Goal: Download file/media

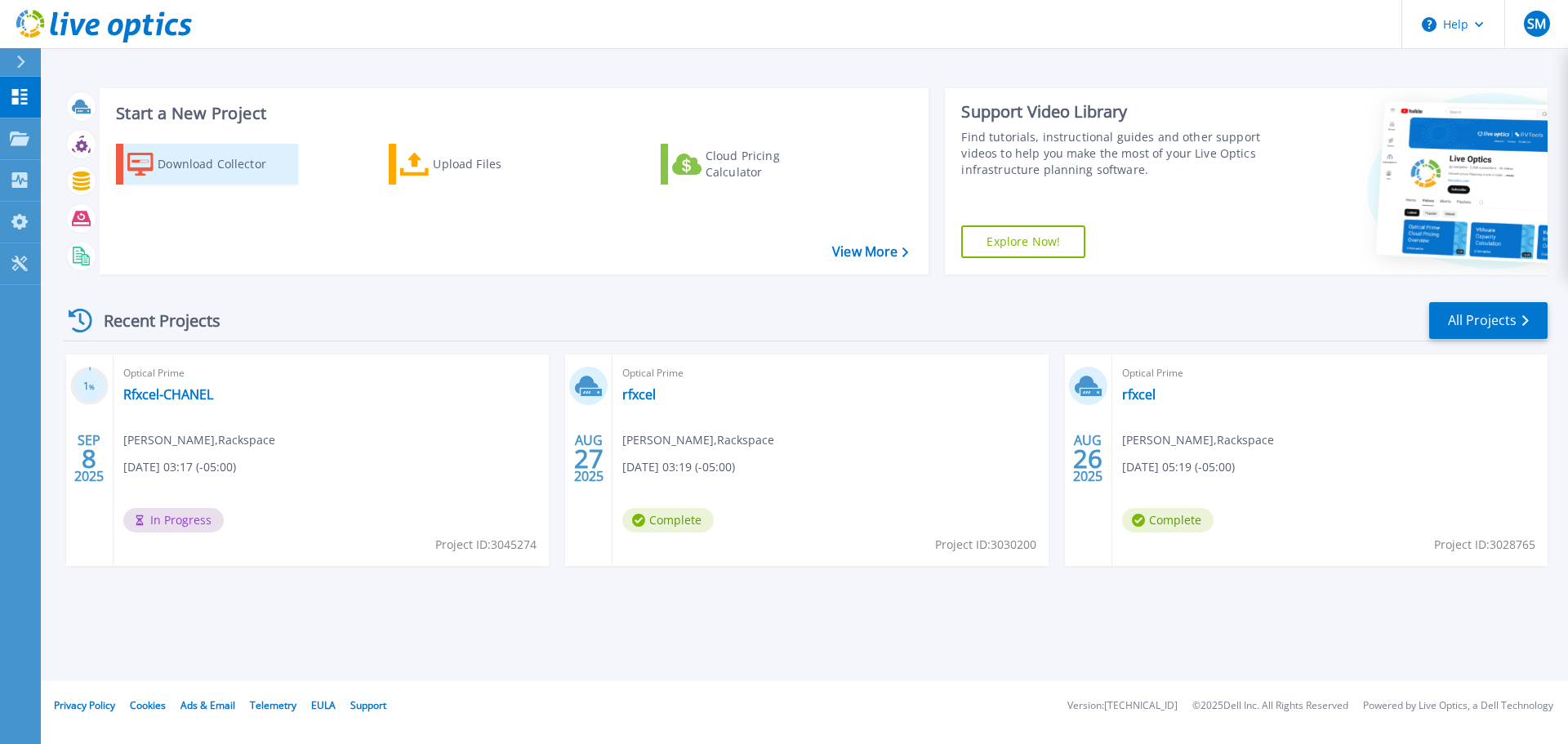
click at [207, 164] on div "Download Collector" at bounding box center [223, 164] width 131 height 32
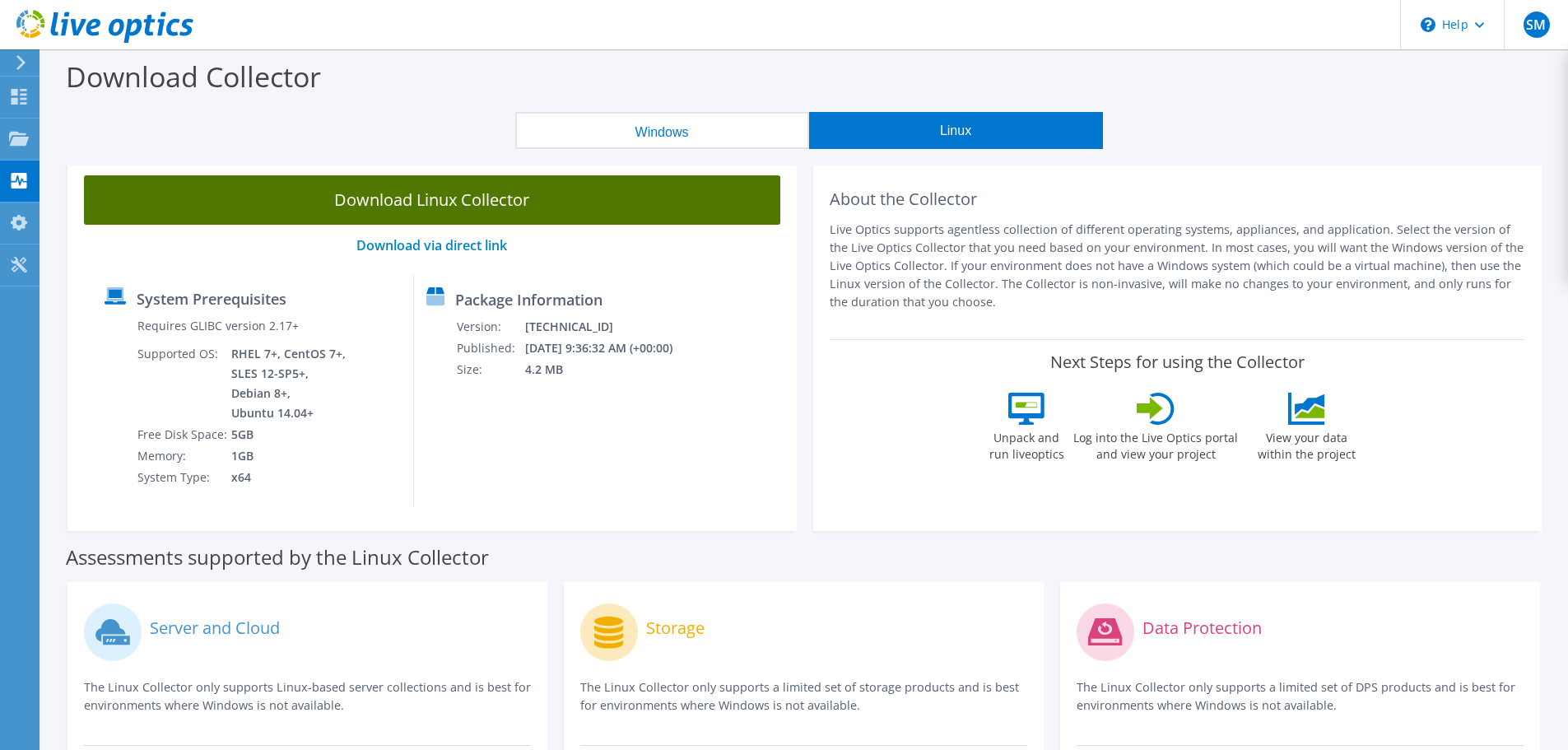
click at [516, 208] on link "Download Linux Collector" at bounding box center [432, 200] width 696 height 50
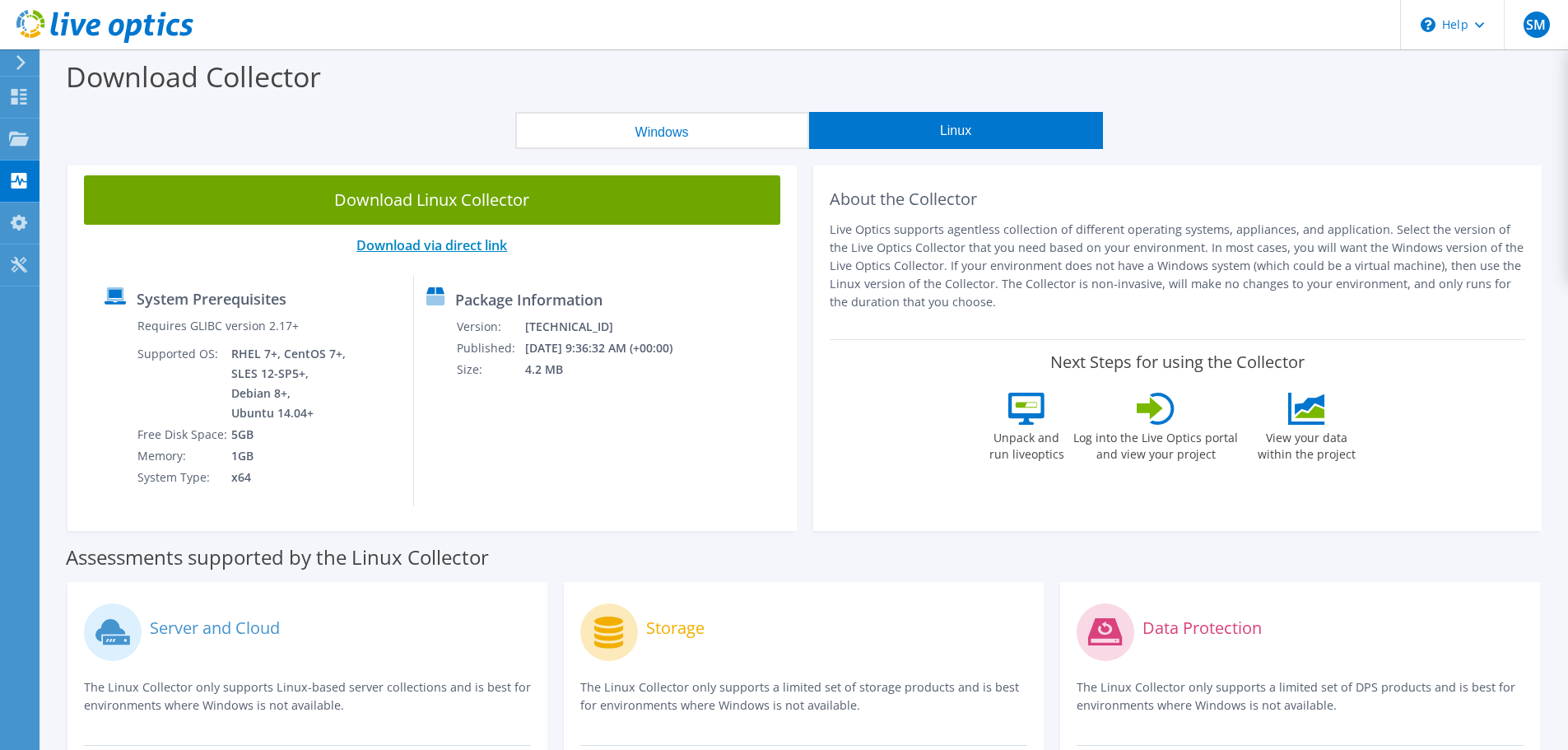
click at [468, 247] on link "Download via direct link" at bounding box center [432, 245] width 151 height 18
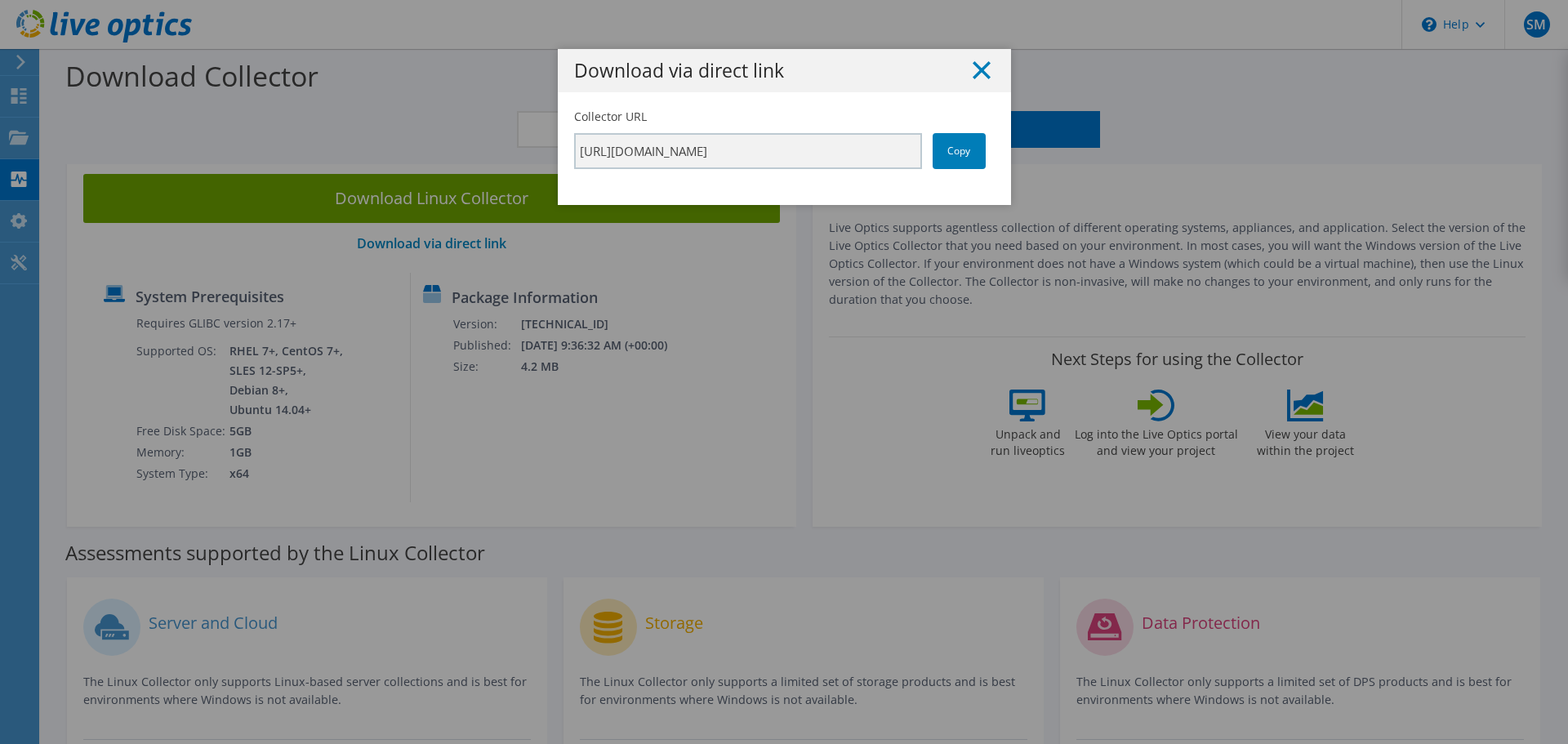
click at [976, 70] on line at bounding box center [982, 70] width 16 height 16
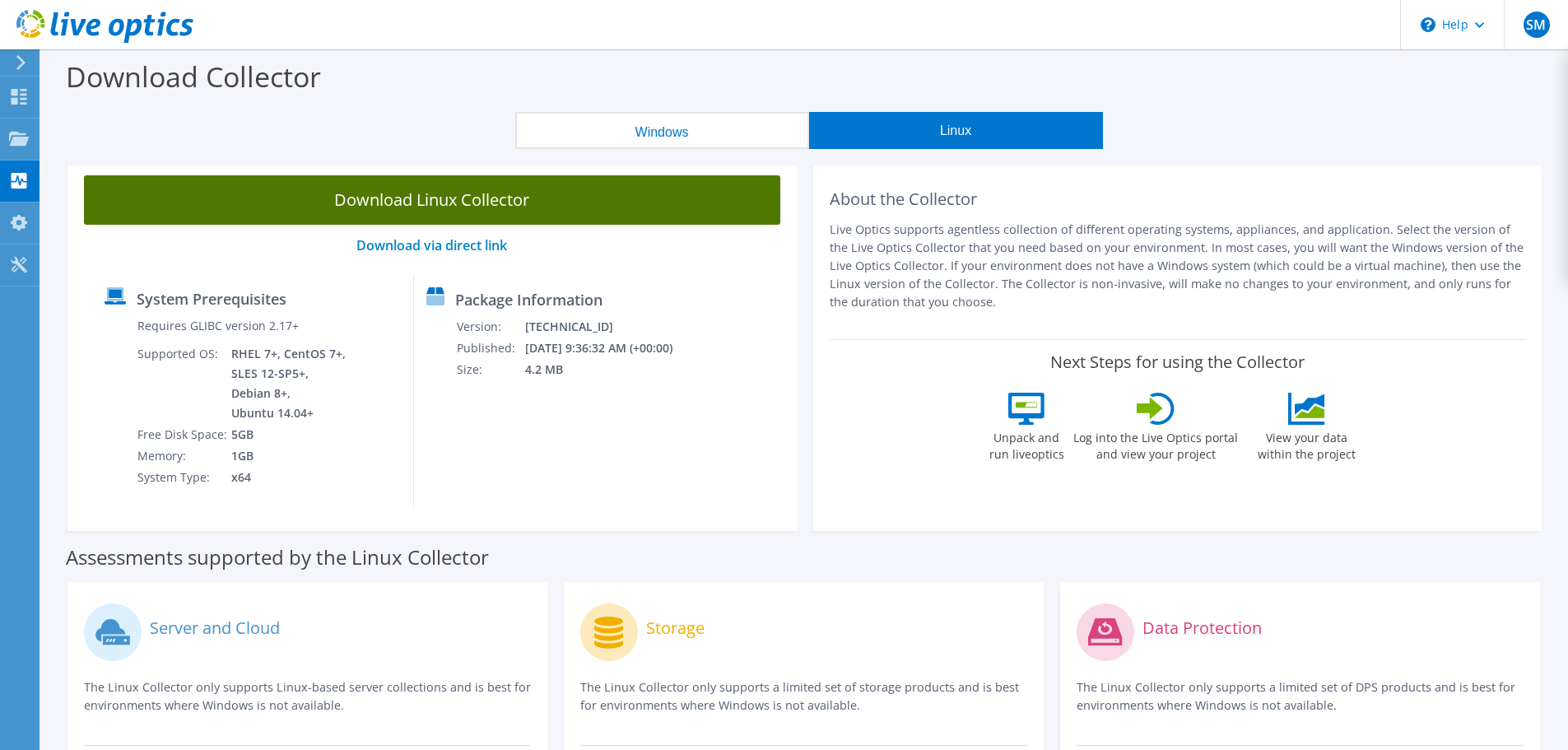
click at [520, 206] on link "Download Linux Collector" at bounding box center [432, 200] width 696 height 50
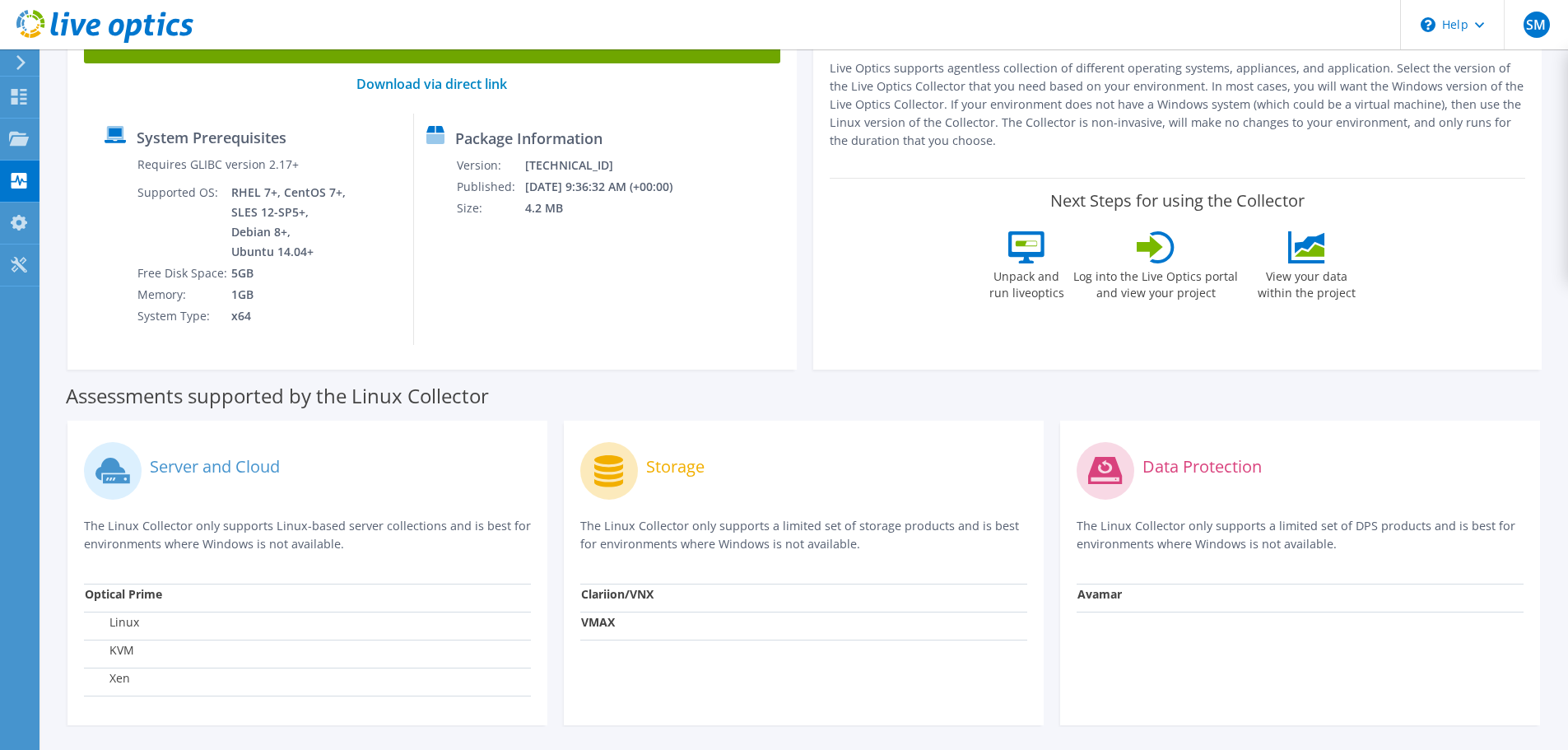
scroll to position [56, 0]
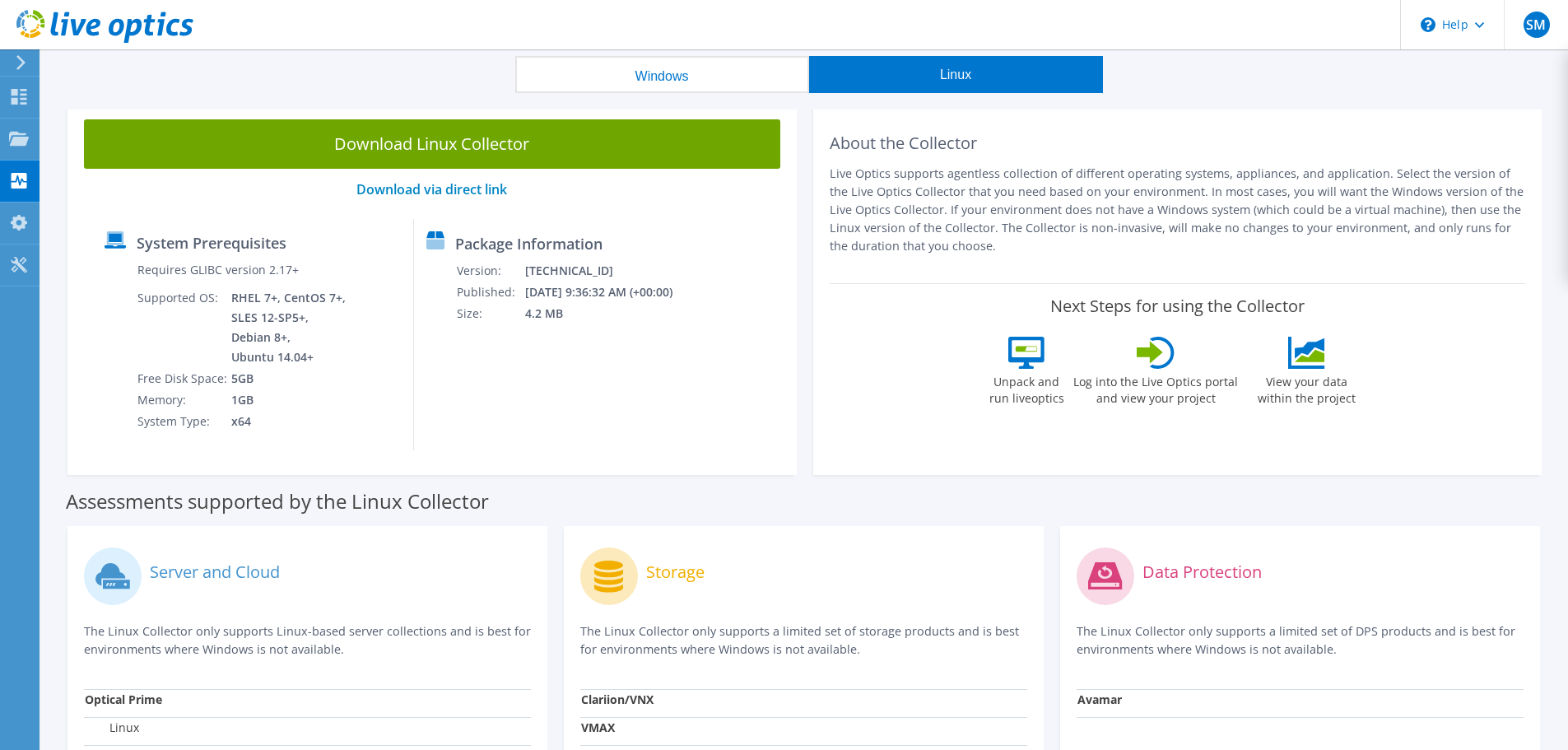
click at [682, 80] on button "Windows" at bounding box center [662, 74] width 294 height 37
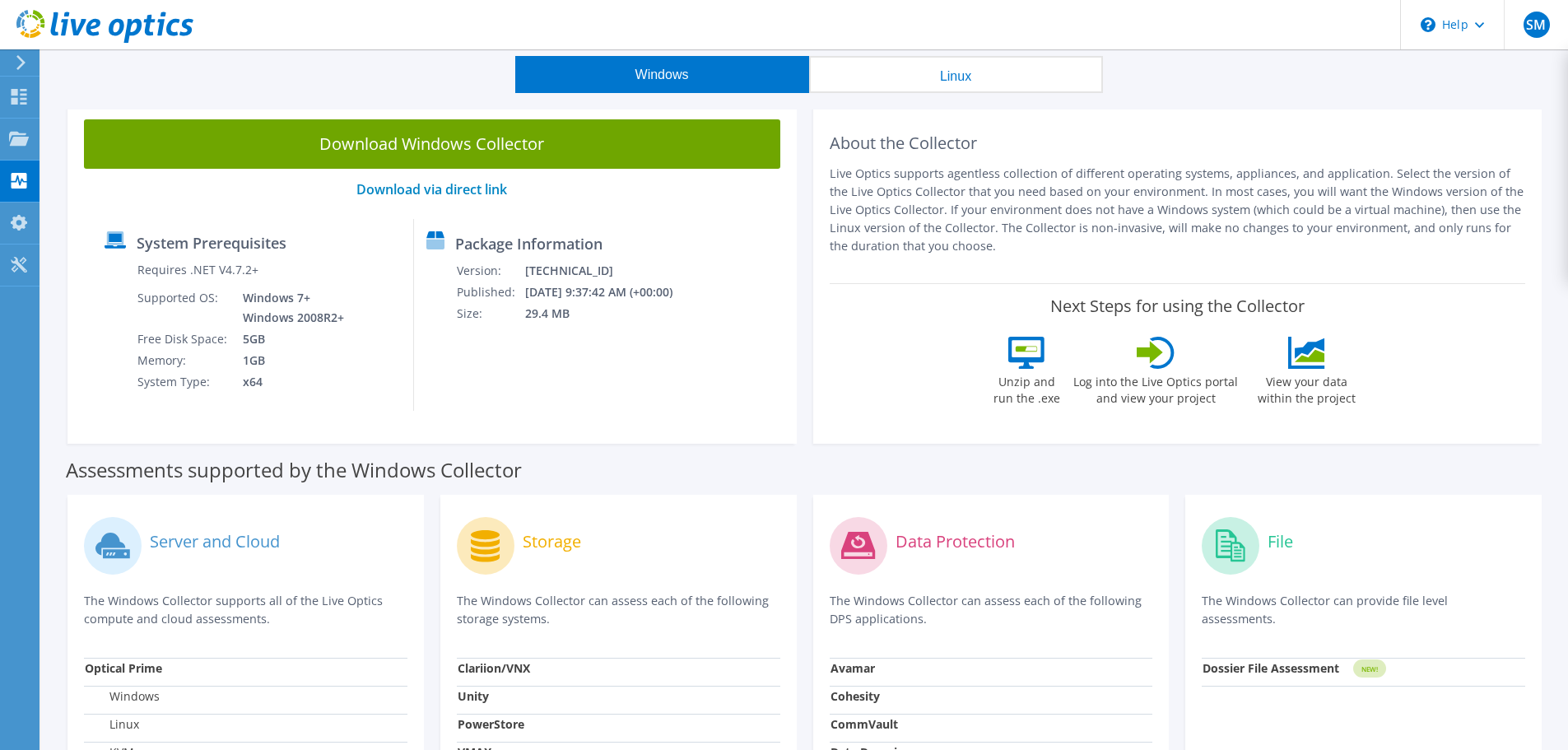
click at [873, 89] on button "Linux" at bounding box center [956, 74] width 294 height 37
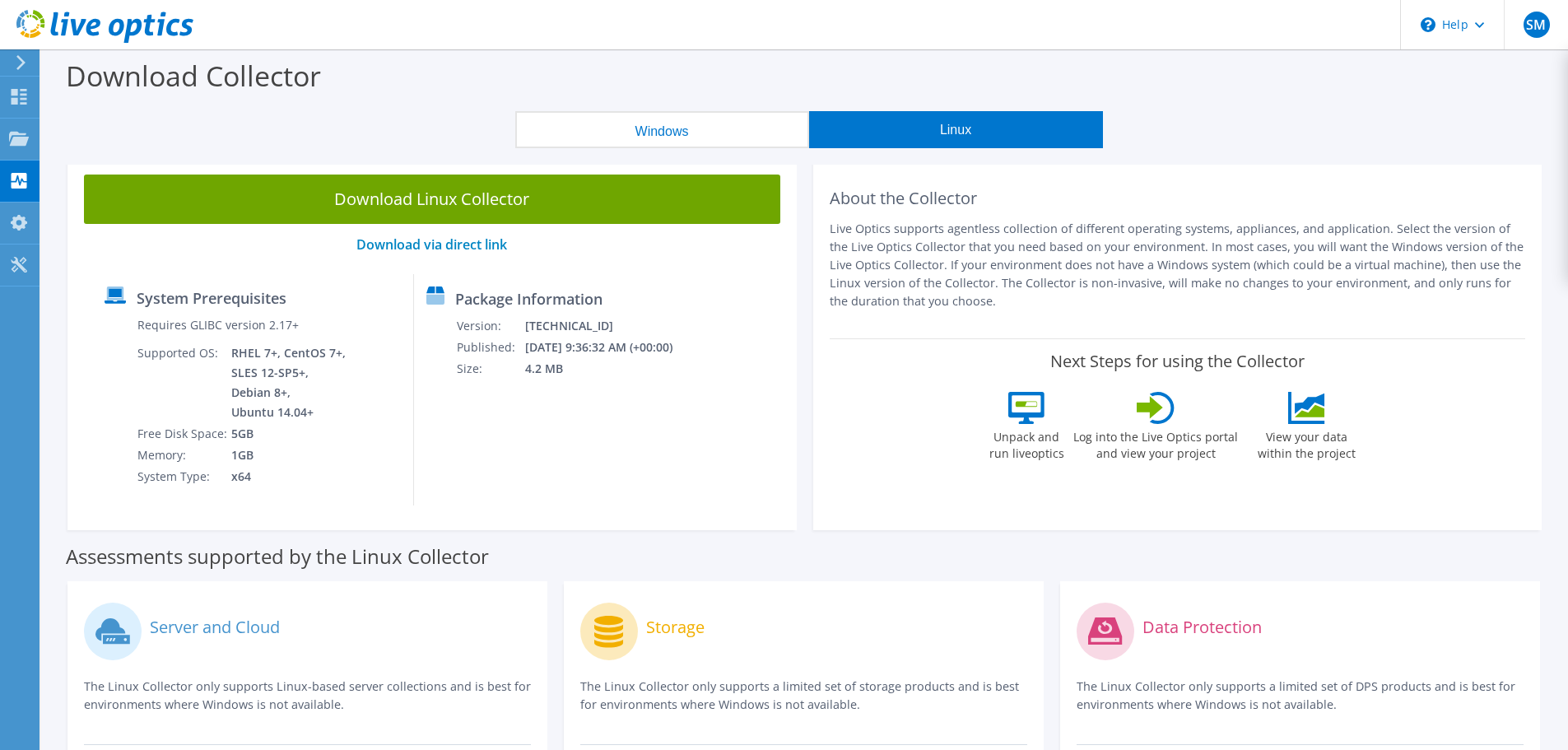
scroll to position [0, 0]
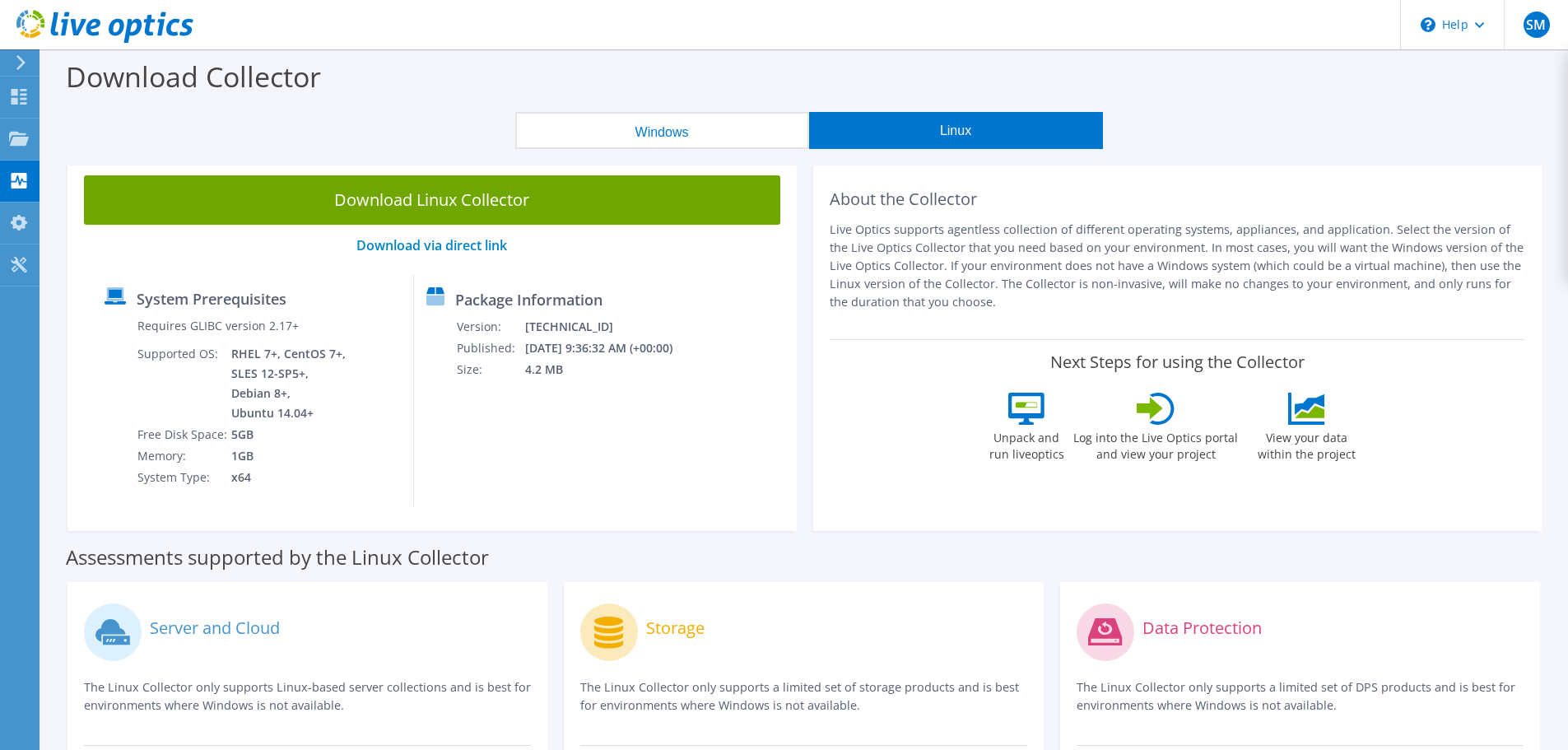
click at [630, 128] on button "Windows" at bounding box center [662, 130] width 294 height 37
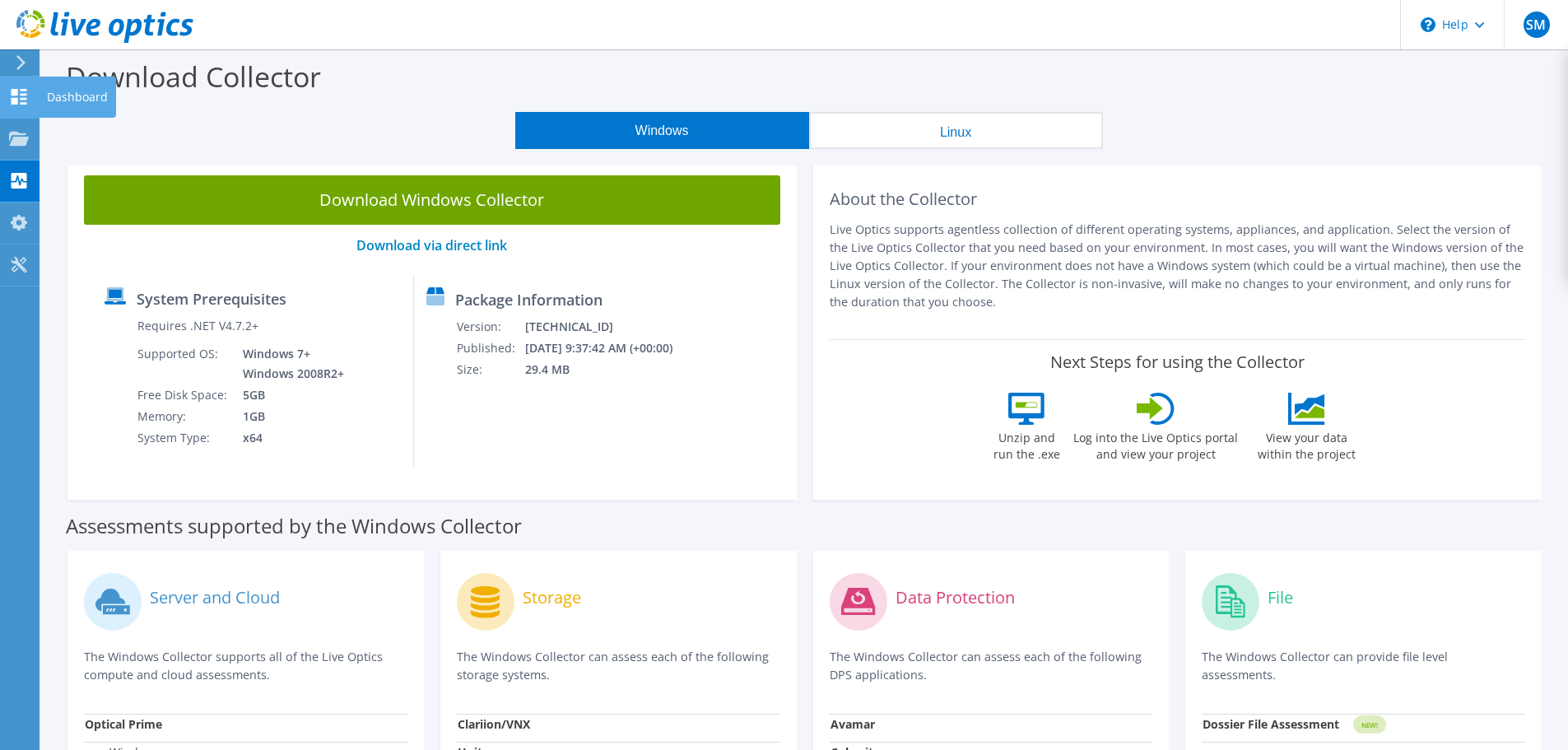
click at [18, 89] on icon at bounding box center [19, 97] width 20 height 15
click at [64, 137] on div "Projects" at bounding box center [78, 139] width 79 height 41
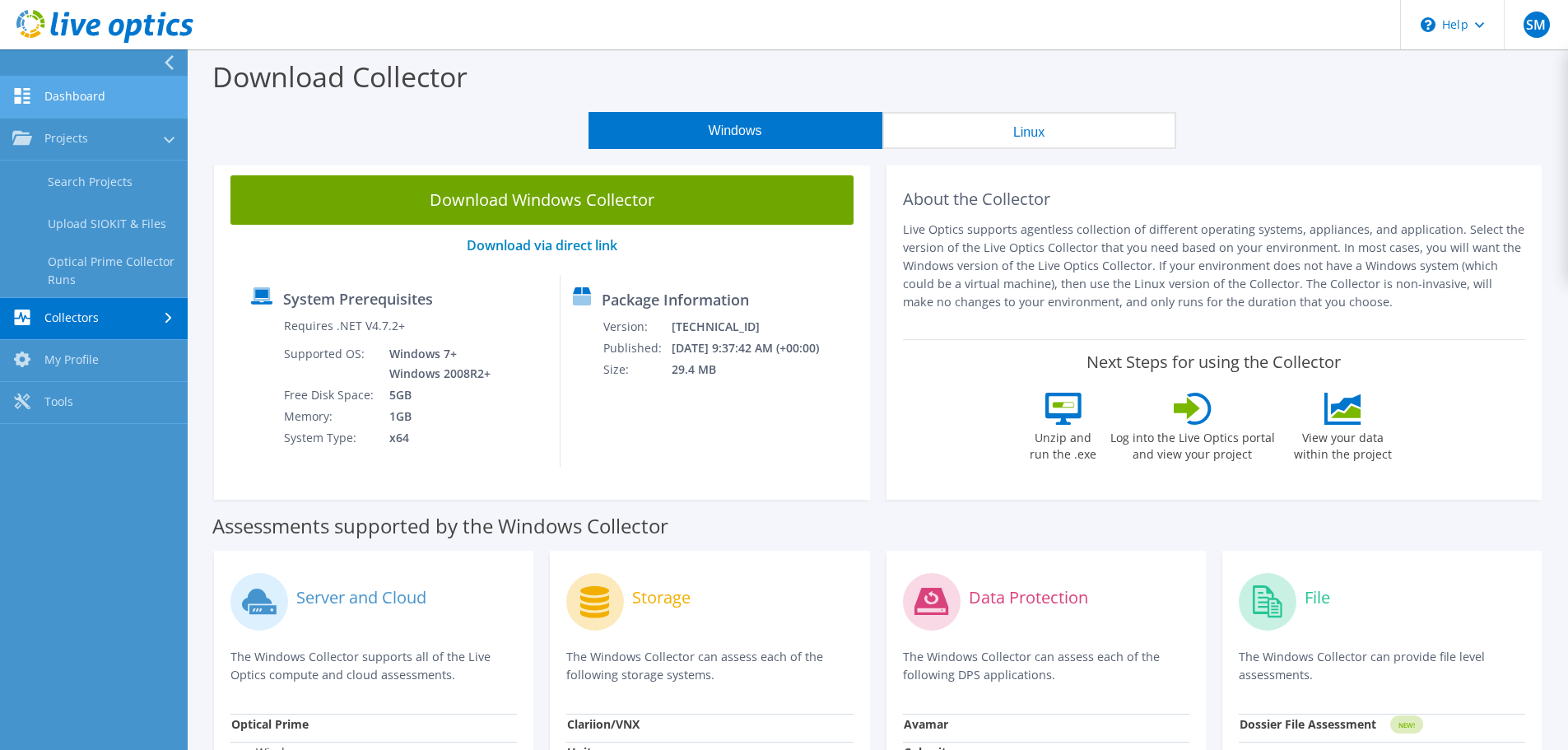
click at [117, 90] on link "Dashboard" at bounding box center [93, 97] width 188 height 42
